Goal: Information Seeking & Learning: Check status

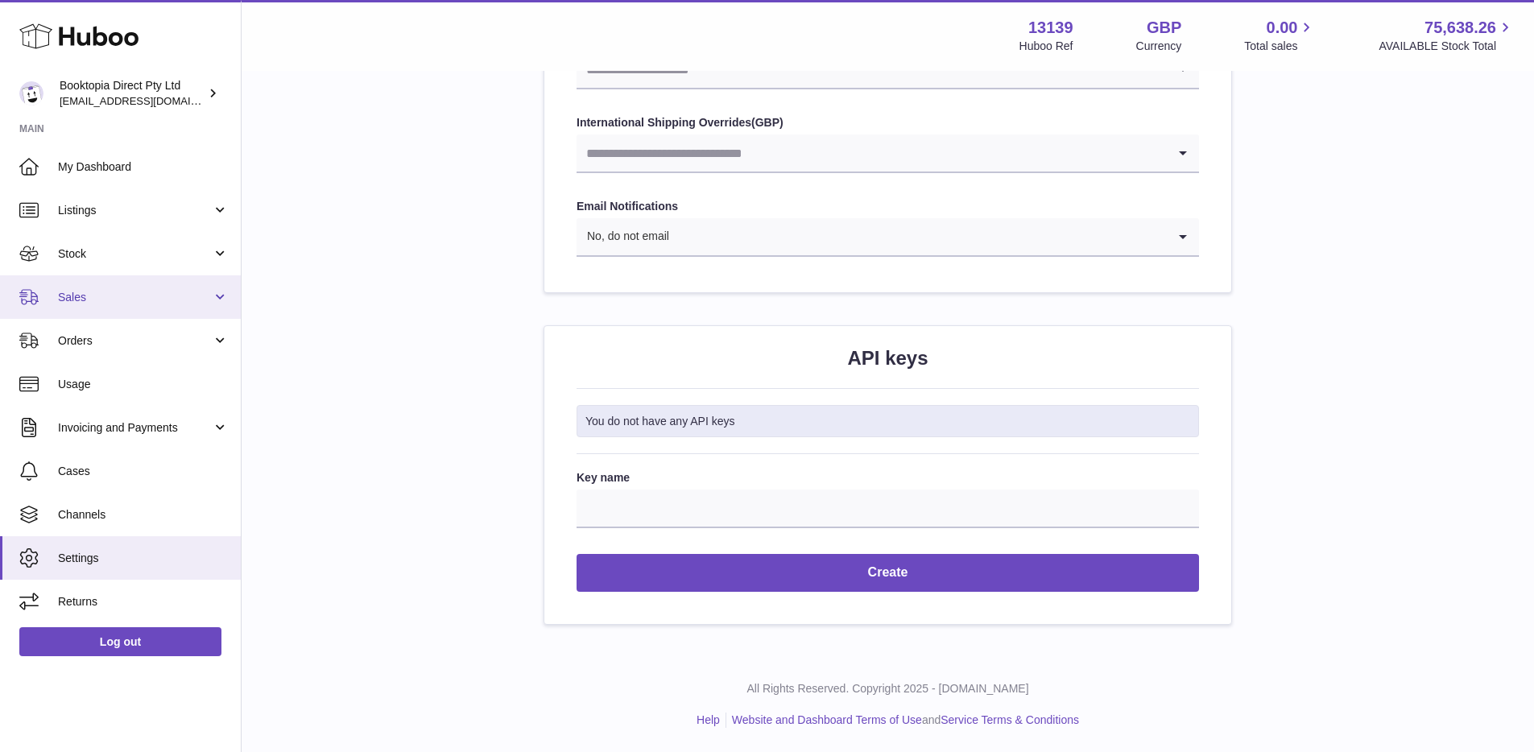
click at [133, 307] on link "Sales" at bounding box center [120, 296] width 241 height 43
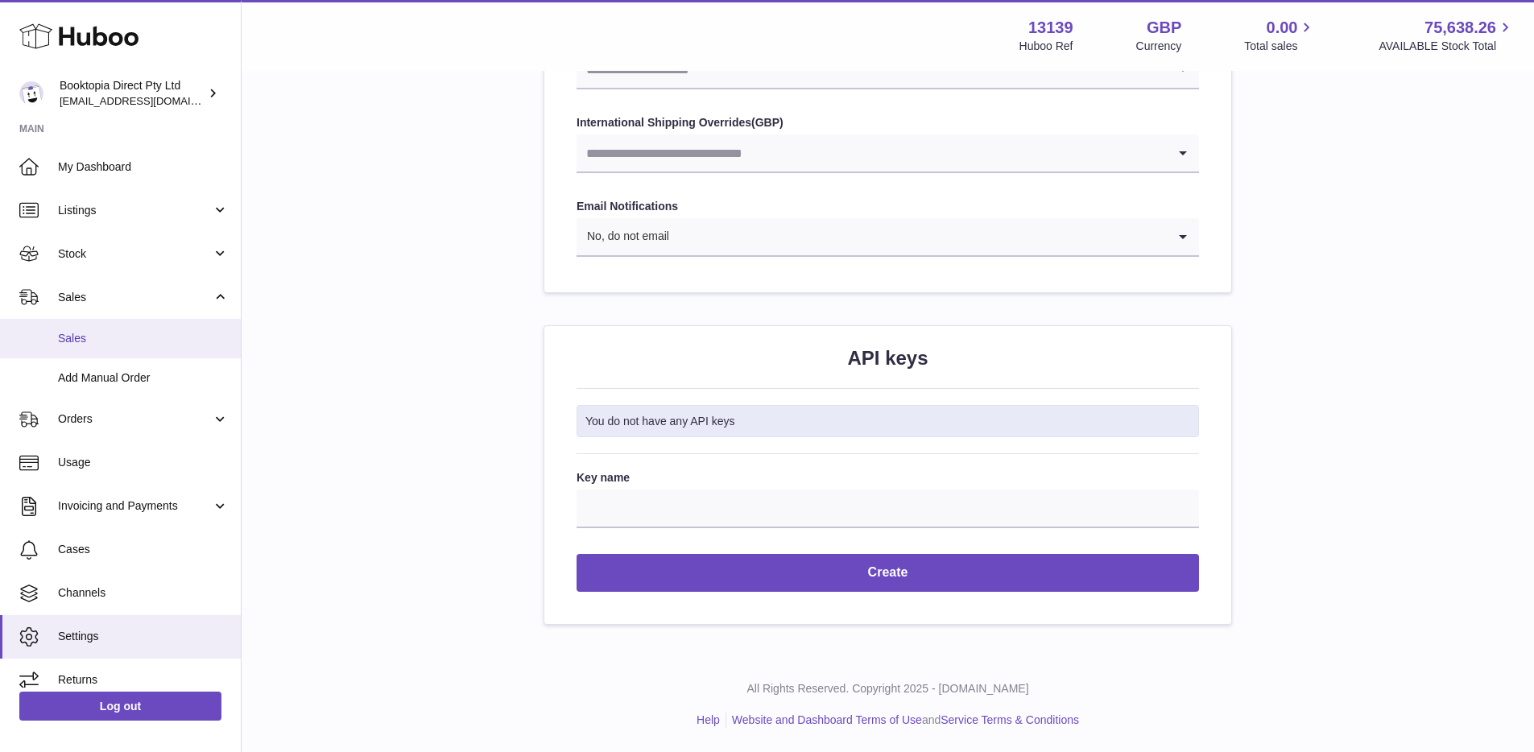
click at [144, 340] on span "Sales" at bounding box center [143, 338] width 171 height 15
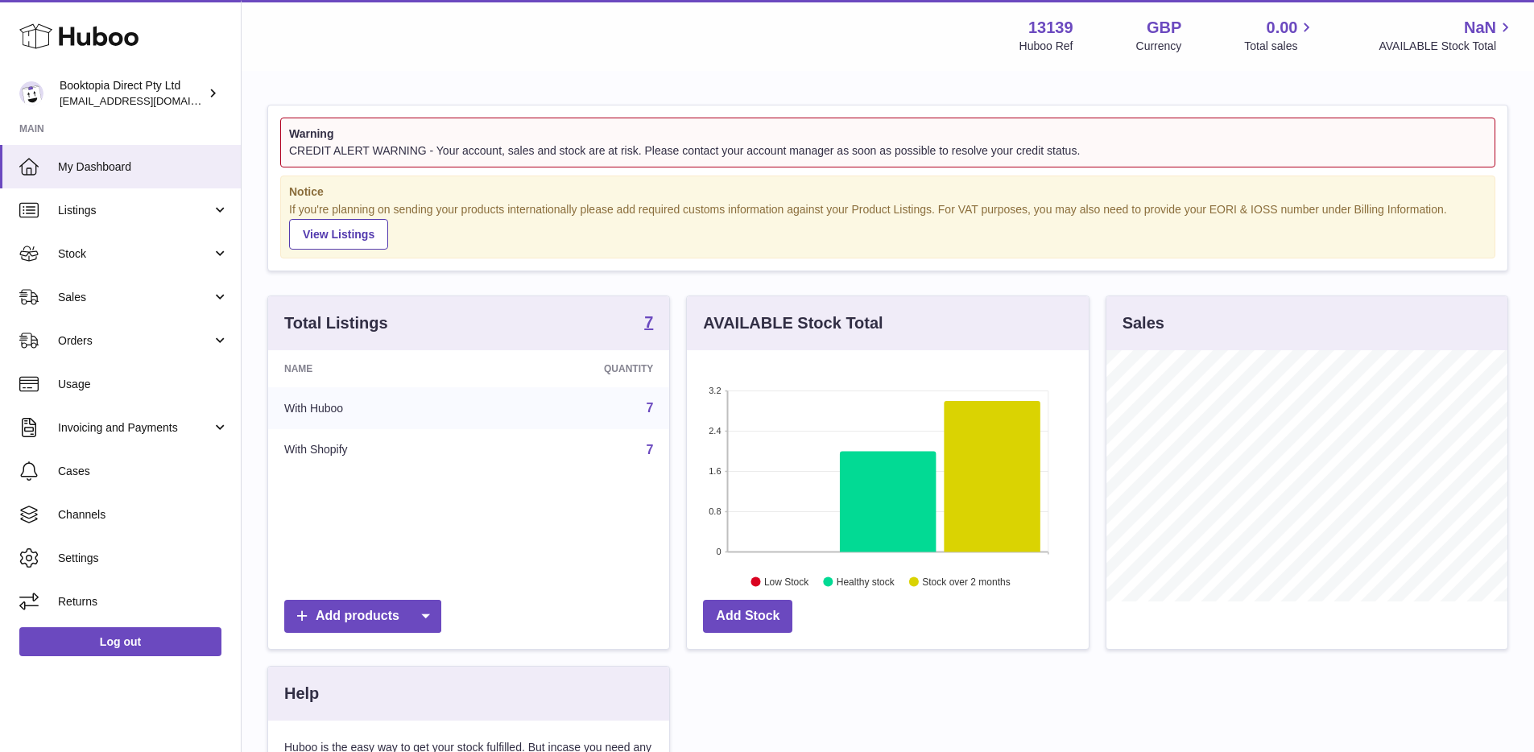
scroll to position [251, 402]
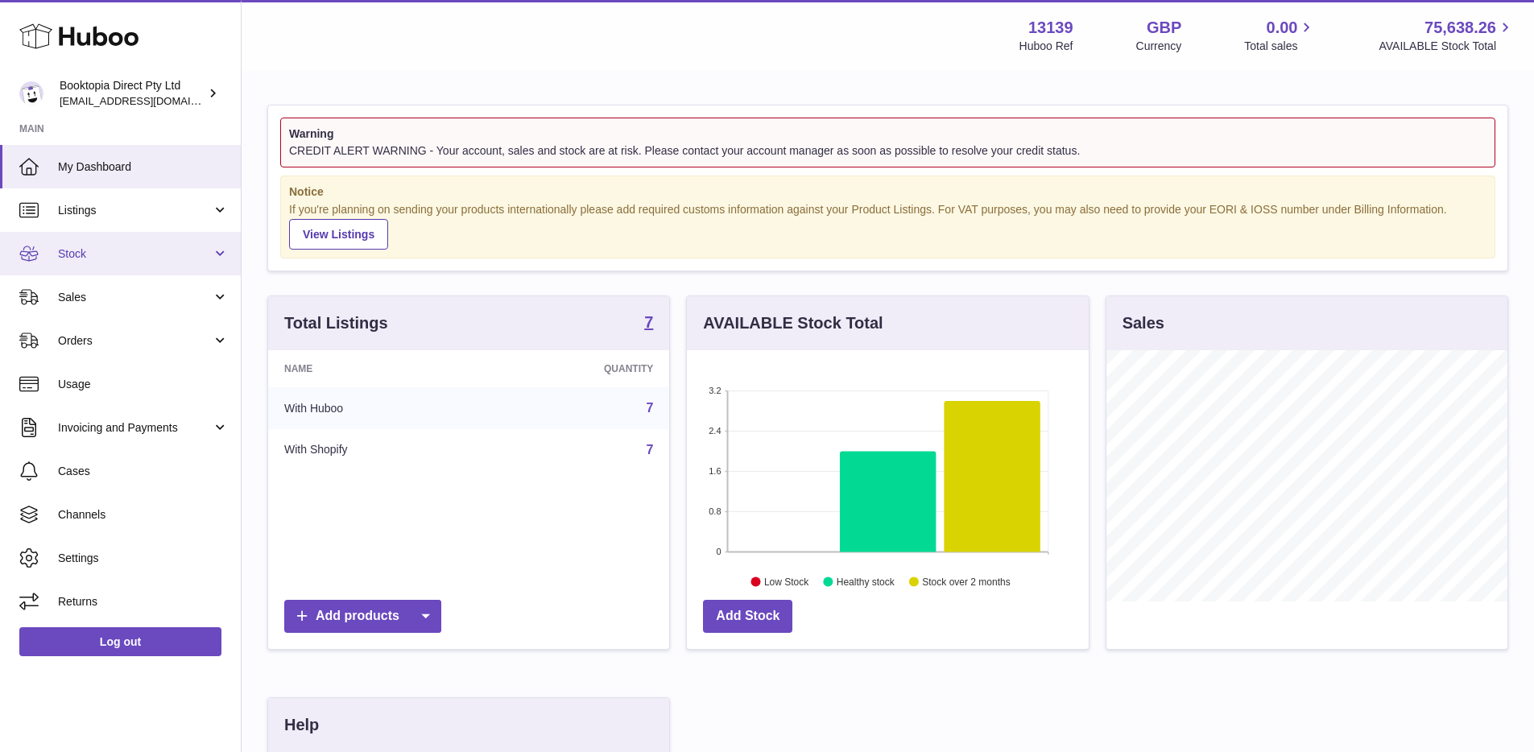
click at [151, 249] on span "Stock" at bounding box center [135, 253] width 154 height 15
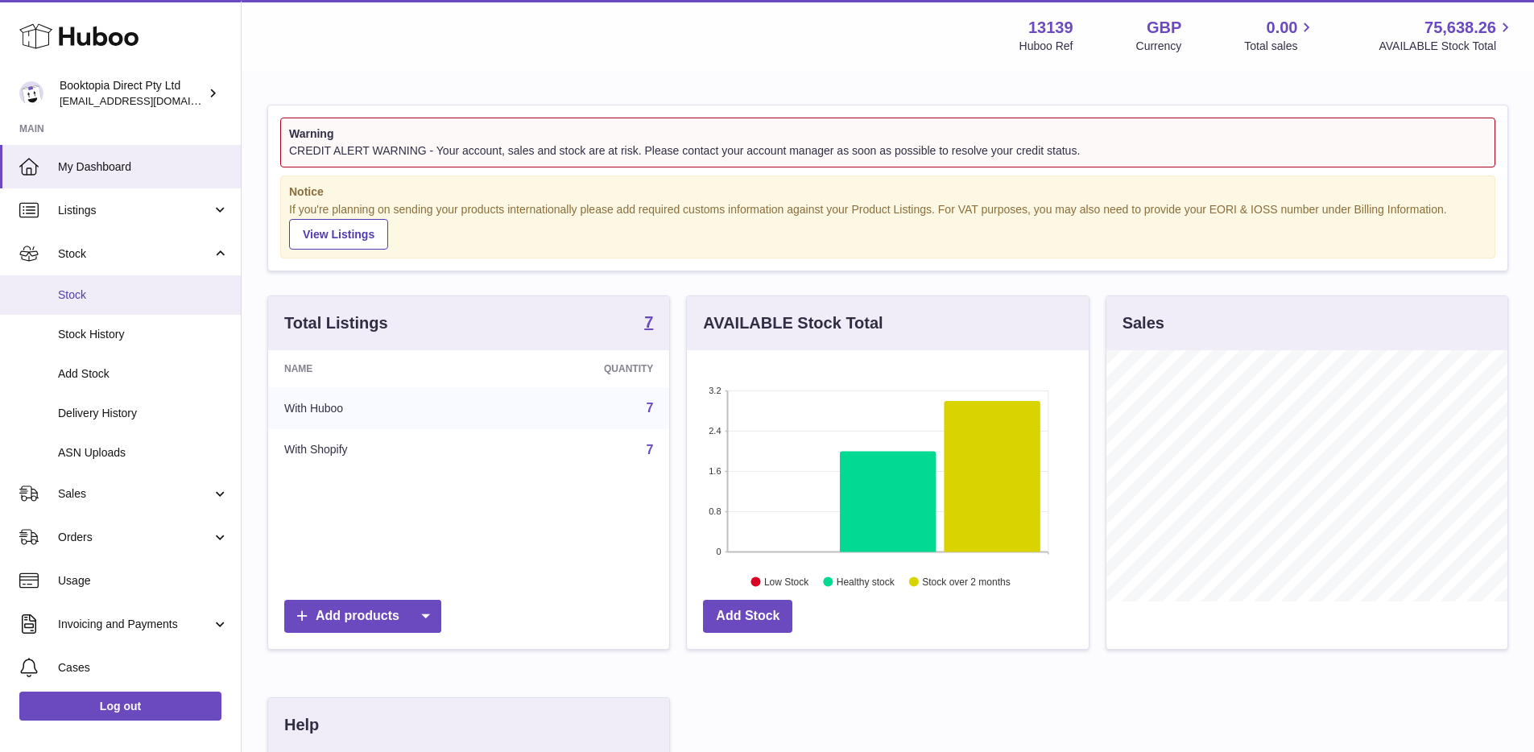
click at [145, 294] on span "Stock" at bounding box center [143, 294] width 171 height 15
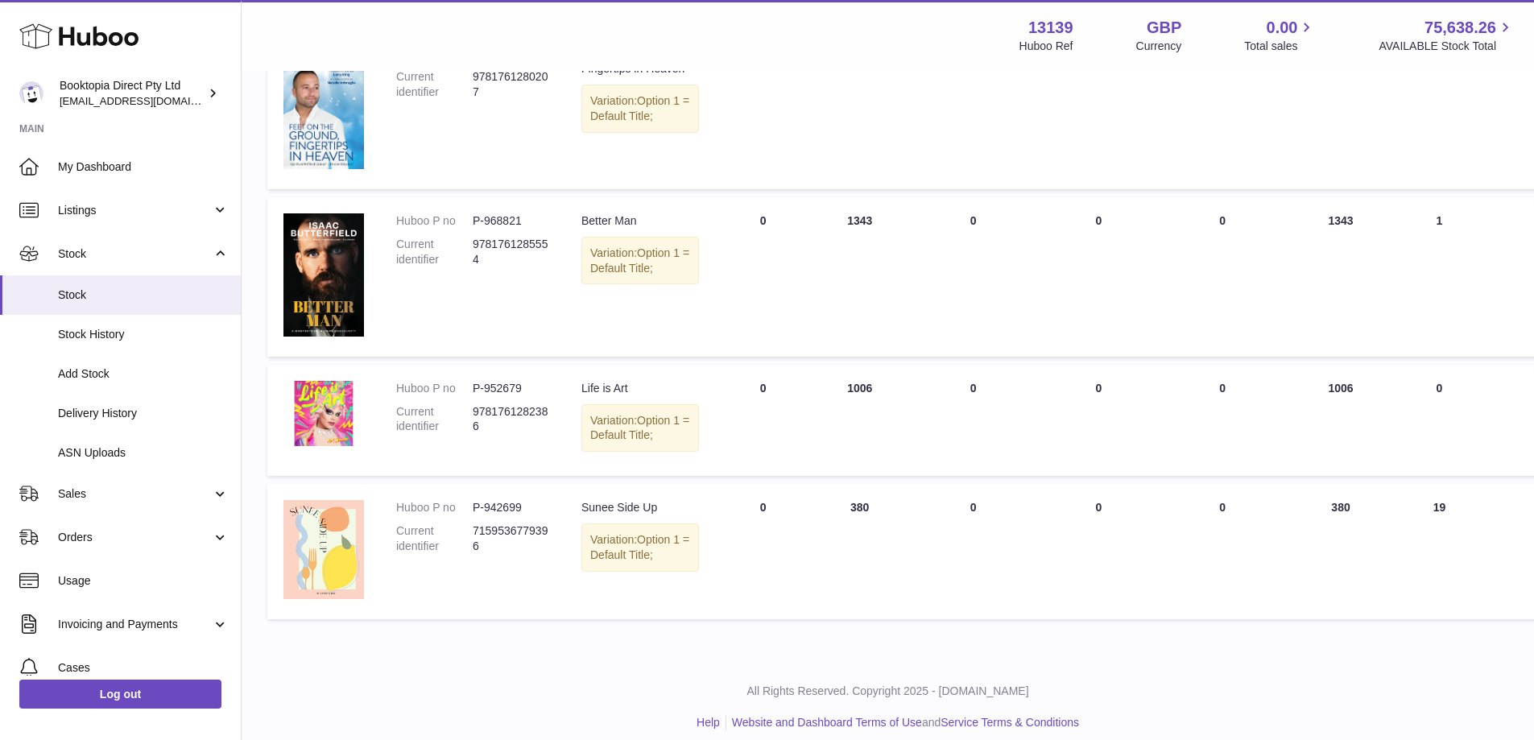
scroll to position [832, 0]
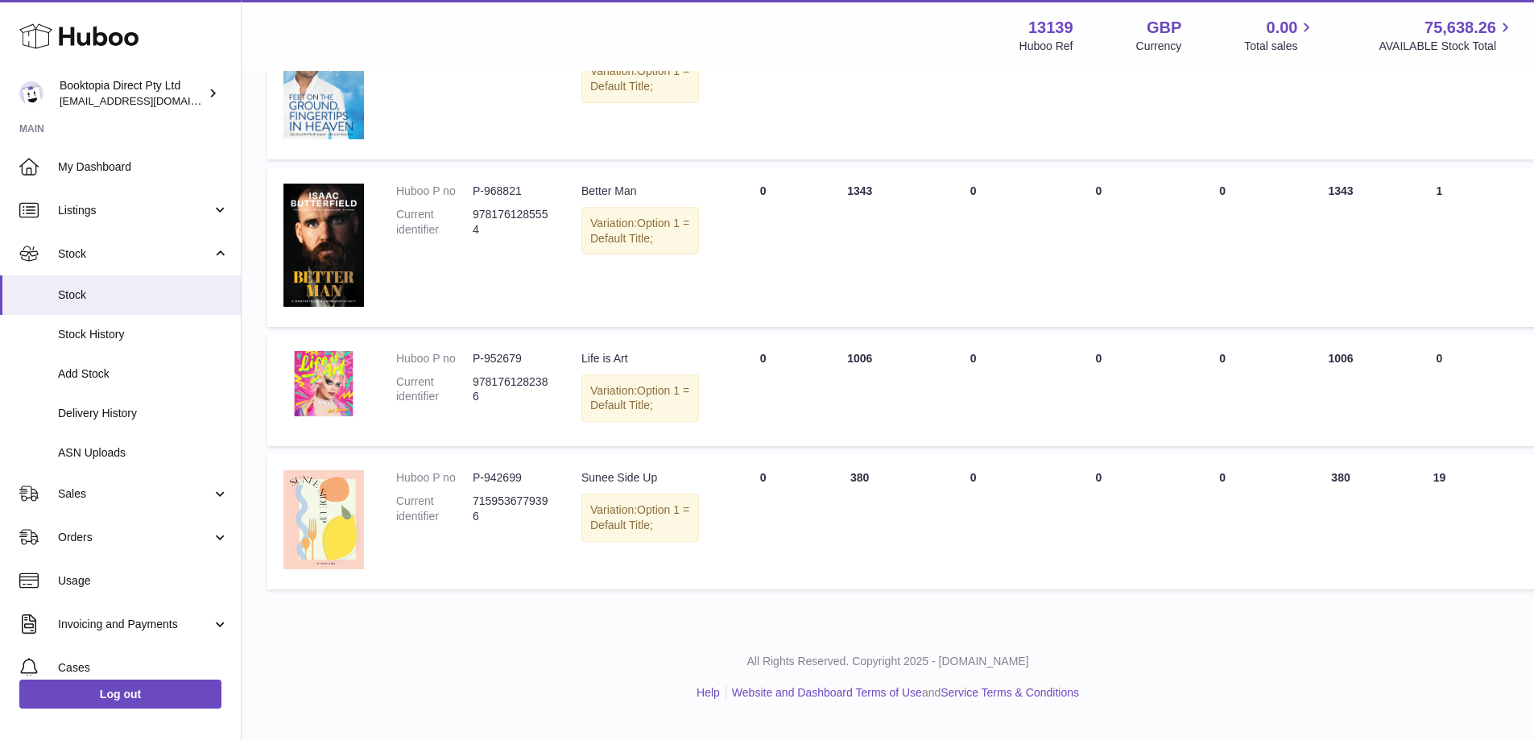
click at [473, 366] on dd "P-952679" at bounding box center [511, 358] width 76 height 15
drag, startPoint x: 394, startPoint y: 374, endPoint x: 531, endPoint y: 375, distance: 137.7
click at [531, 375] on td "Huboo P no P-952679 Current identifier 9781761282386" at bounding box center [472, 391] width 185 height 112
copy dl "Huboo P no P-952679"
